Goal: Information Seeking & Learning: Compare options

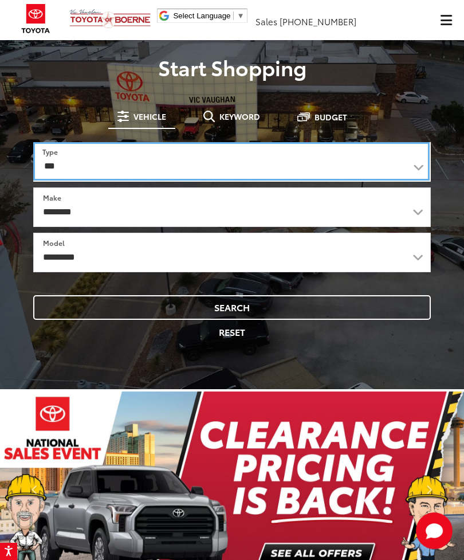
click at [416, 168] on select "*** *** **** *********" at bounding box center [231, 161] width 396 height 38
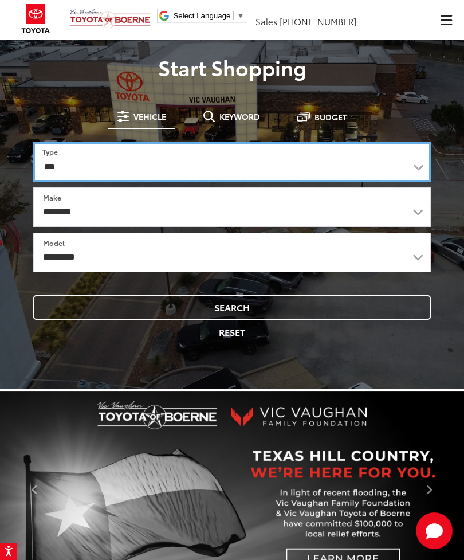
select select "******"
select select
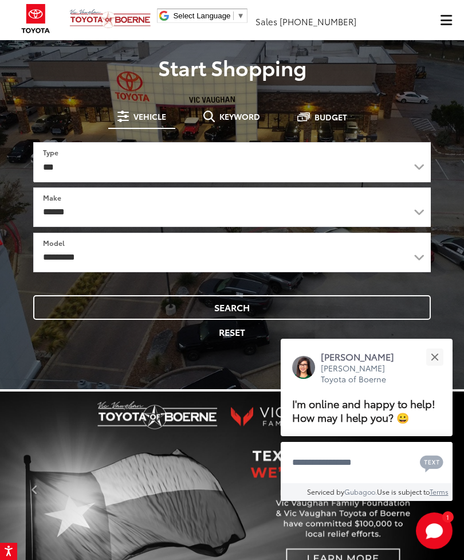
click at [434, 344] on button "Close" at bounding box center [434, 356] width 25 height 25
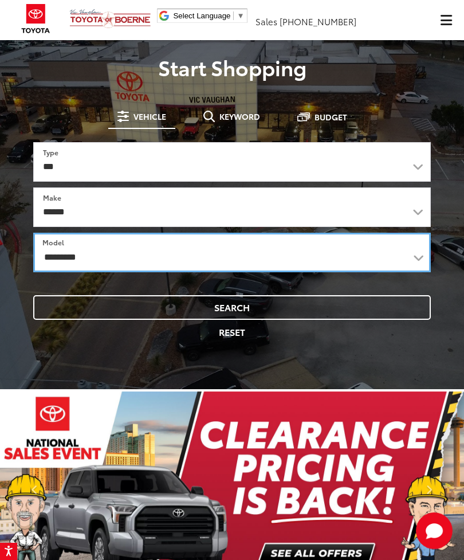
click at [402, 255] on select "**********" at bounding box center [232, 253] width 398 height 40
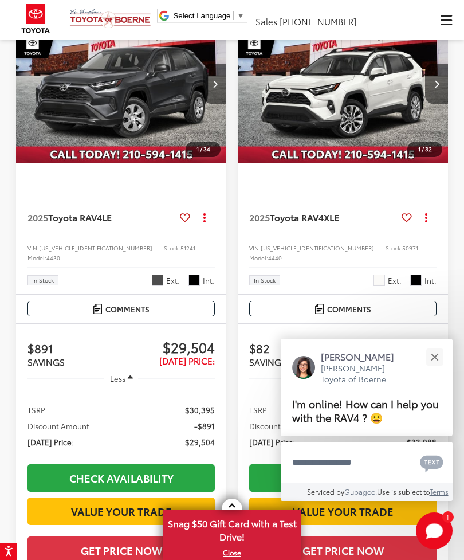
scroll to position [111, 0]
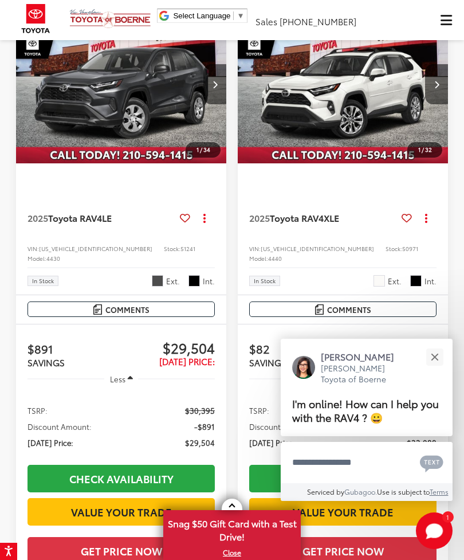
click at [432, 369] on button "Close" at bounding box center [434, 356] width 25 height 25
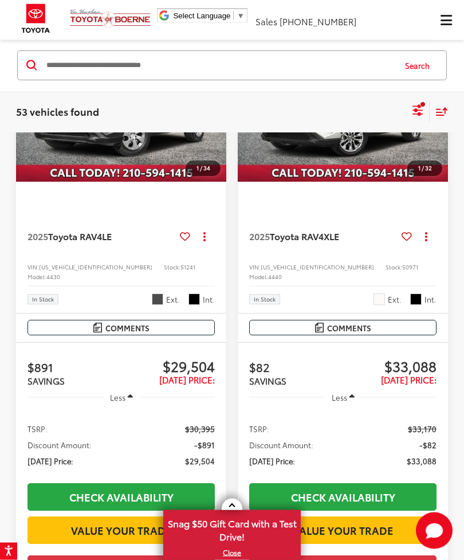
scroll to position [0, 0]
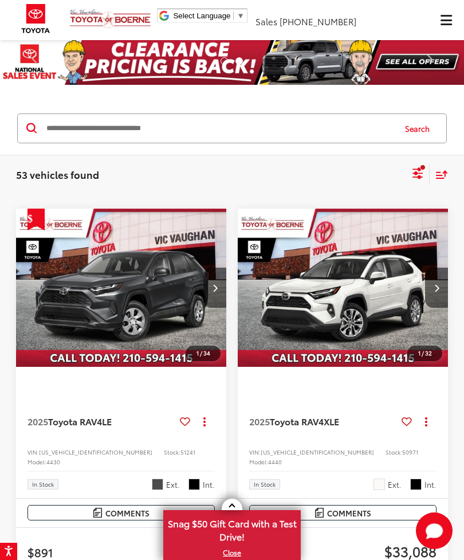
click at [418, 180] on icon "Select filters" at bounding box center [418, 173] width 14 height 14
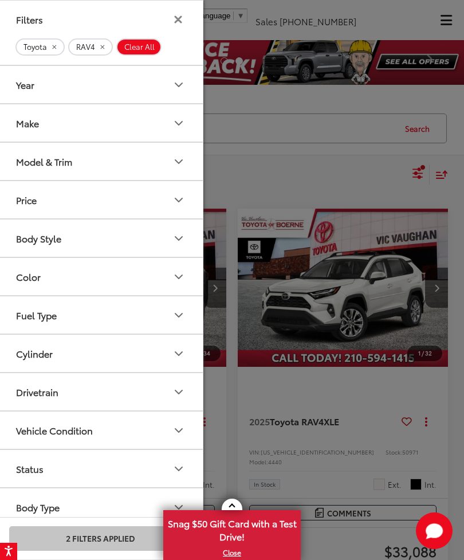
click at [141, 46] on span "Clear All" at bounding box center [139, 46] width 30 height 9
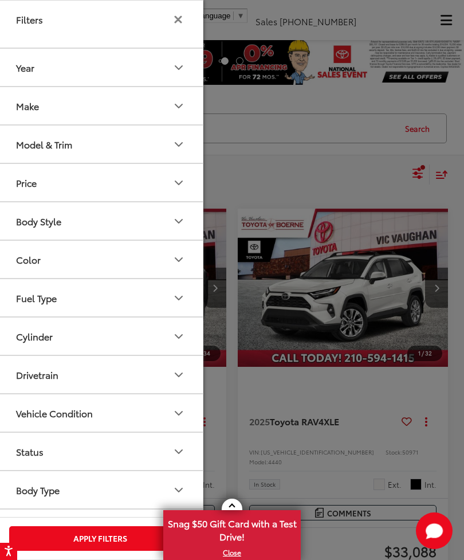
click at [179, 21] on icon "Filters" at bounding box center [178, 20] width 6 height 6
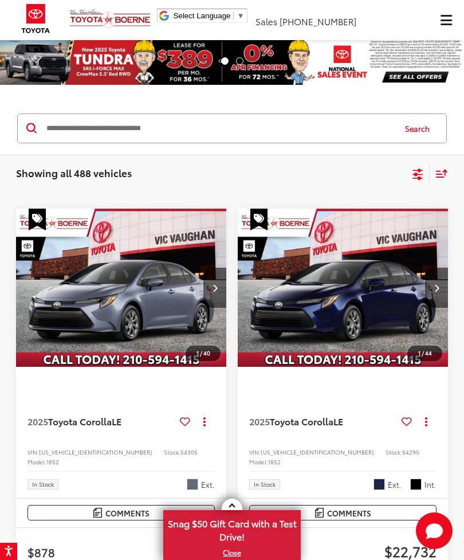
click at [439, 179] on div "Sort" at bounding box center [439, 173] width 18 height 20
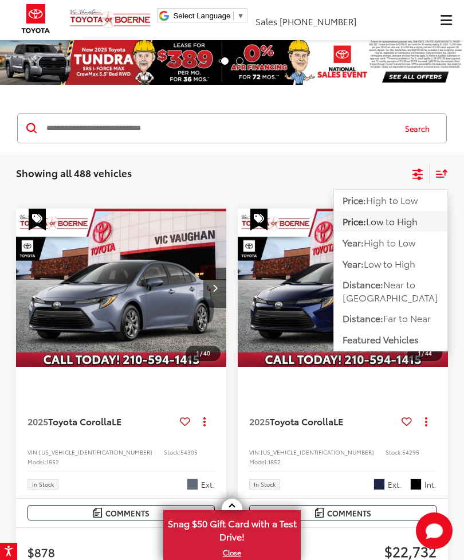
click at [423, 179] on icon "Select filters" at bounding box center [417, 178] width 10 height 4
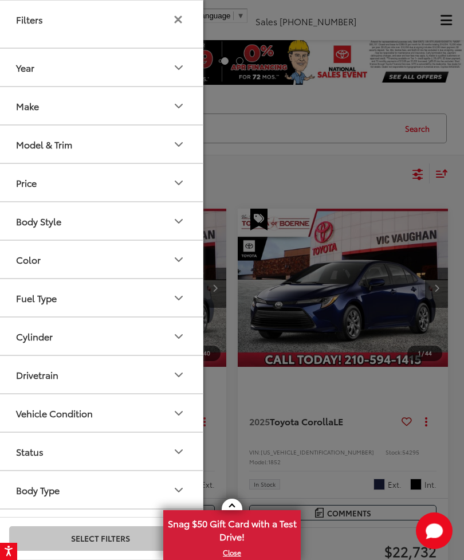
click at [179, 105] on icon "Make" at bounding box center [179, 106] width 14 height 14
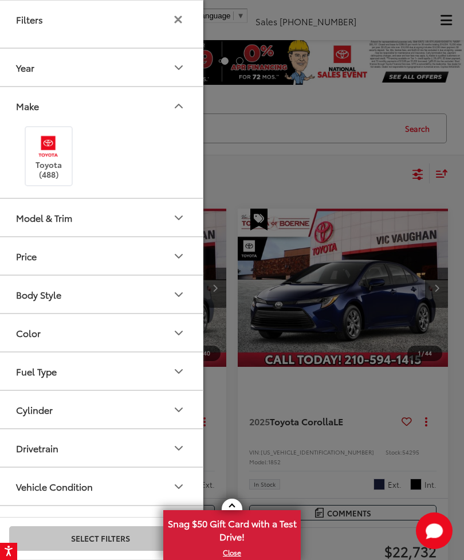
click at [61, 152] on img at bounding box center [49, 146] width 32 height 27
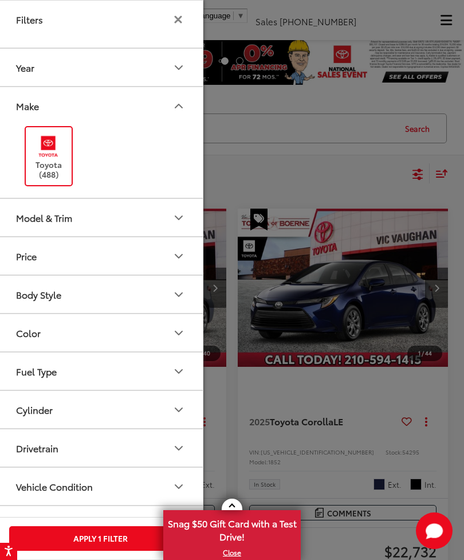
click at [179, 219] on icon "Model & Trim" at bounding box center [179, 218] width 14 height 14
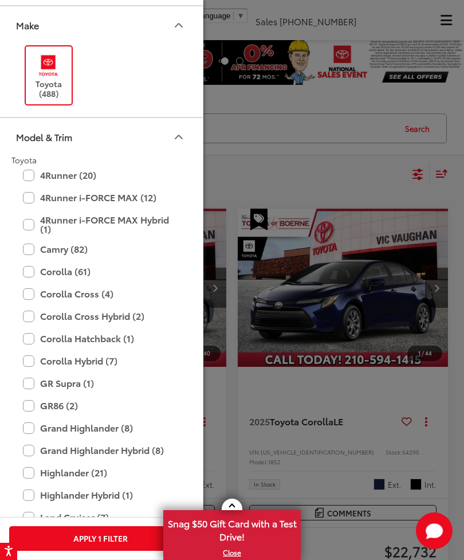
scroll to position [81, 0]
click at [33, 246] on label "Camry (82)" at bounding box center [100, 248] width 155 height 20
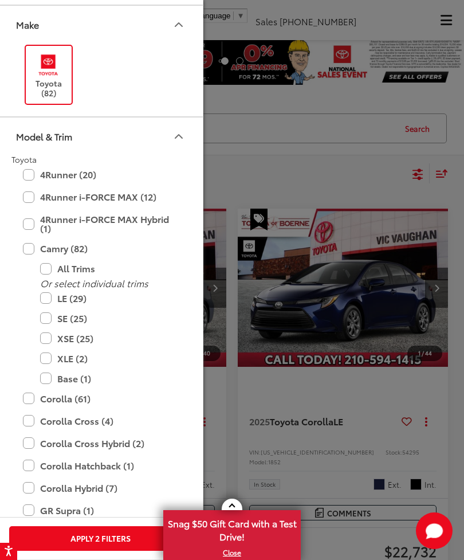
click at [50, 293] on label "LE (29)" at bounding box center [108, 298] width 137 height 20
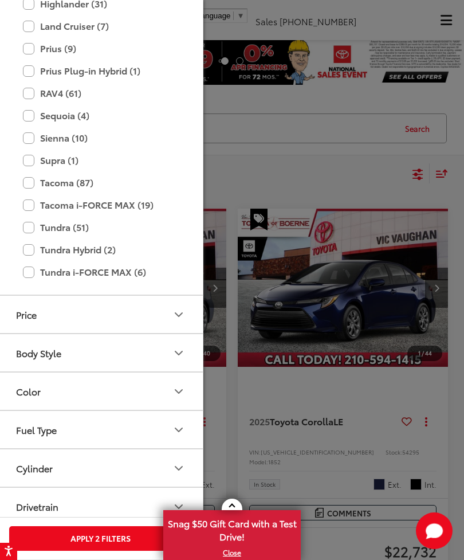
scroll to position [452, 0]
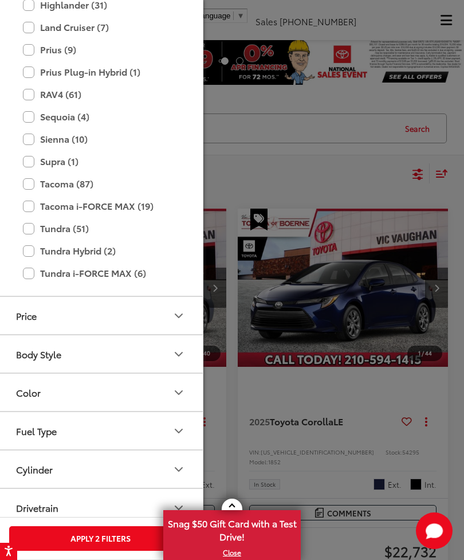
click at [39, 89] on label "RAV4 (61)" at bounding box center [100, 94] width 155 height 20
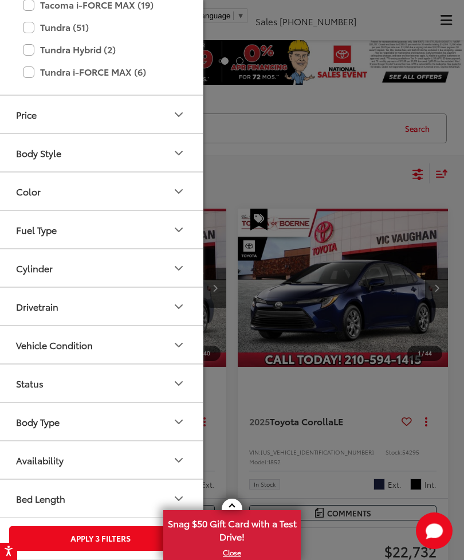
scroll to position [652, 0]
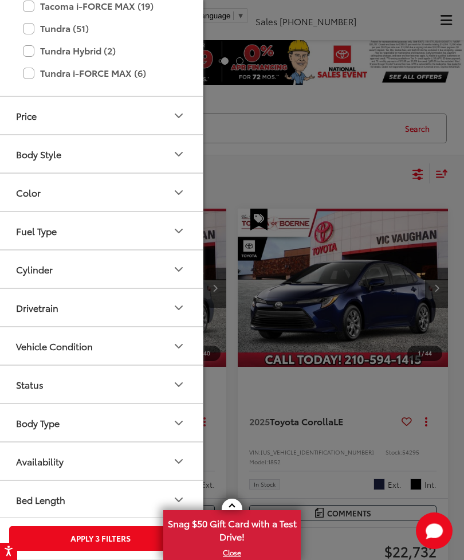
click at [175, 351] on icon "Vehicle Condition" at bounding box center [179, 346] width 14 height 14
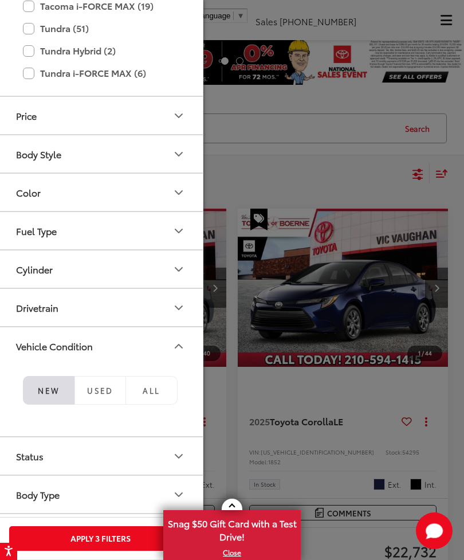
click at [154, 392] on span "All" at bounding box center [151, 390] width 17 height 10
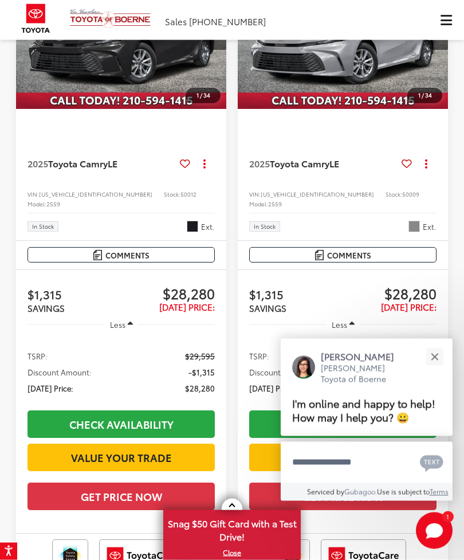
scroll to position [148, 0]
click at [437, 369] on button "Close" at bounding box center [434, 356] width 25 height 25
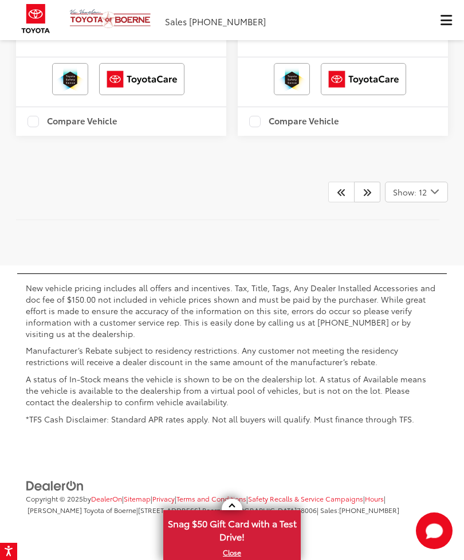
scroll to position [4098, 0]
